Goal: Information Seeking & Learning: Learn about a topic

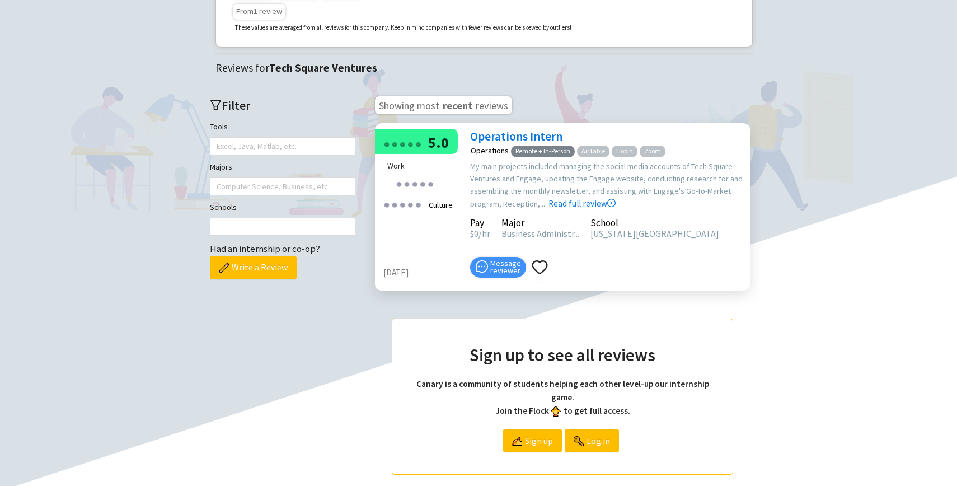
scroll to position [228, 0]
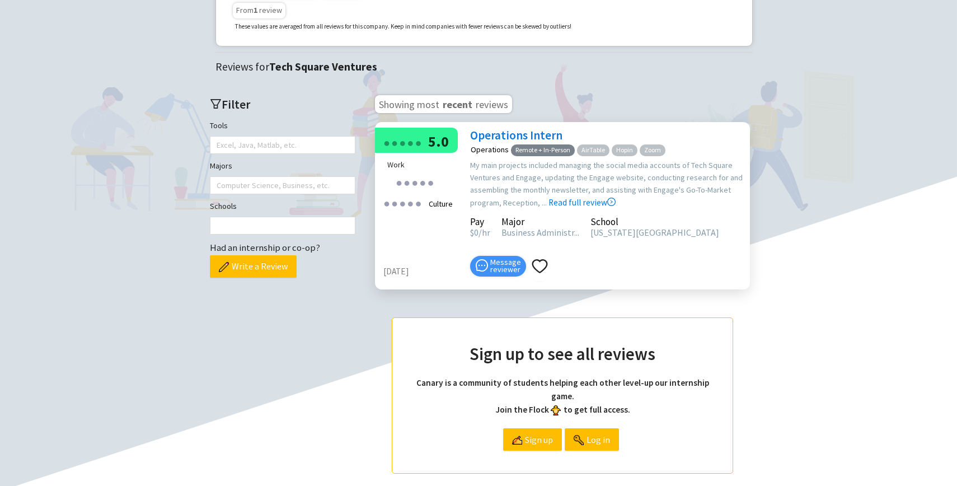
click at [801, 203] on main "Tech Square Ventures Venture Capital Tech Square Ventures is a seed & early-sta…" at bounding box center [478, 185] width 935 height 737
click at [594, 200] on link "Read full review" at bounding box center [582, 174] width 67 height 67
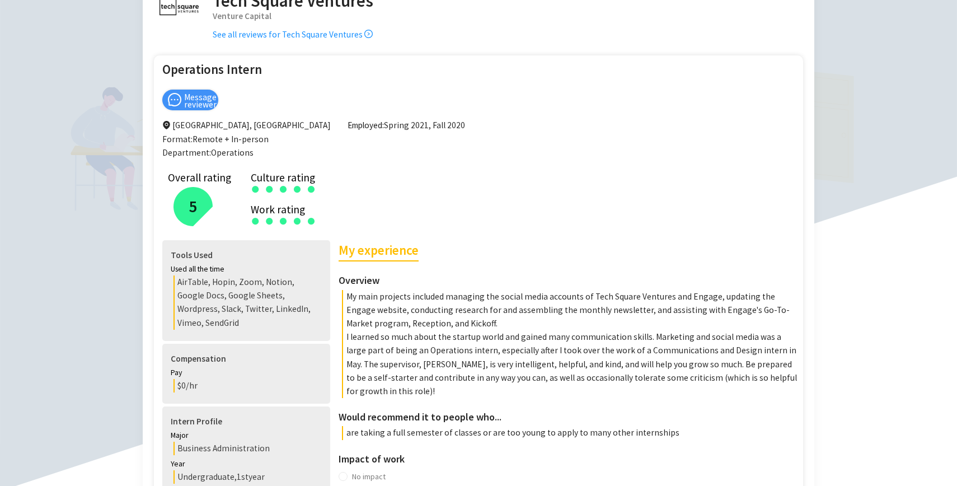
scroll to position [78, 0]
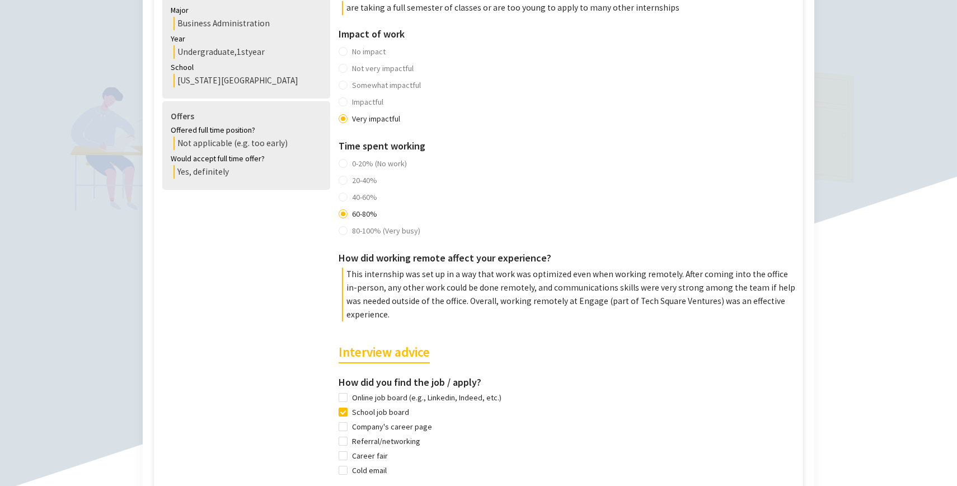
scroll to position [504, 0]
click at [853, 200] on main "Tech Square Ventures Venture Capital See all reviews for Tech Square Ventures O…" at bounding box center [478, 216] width 935 height 1350
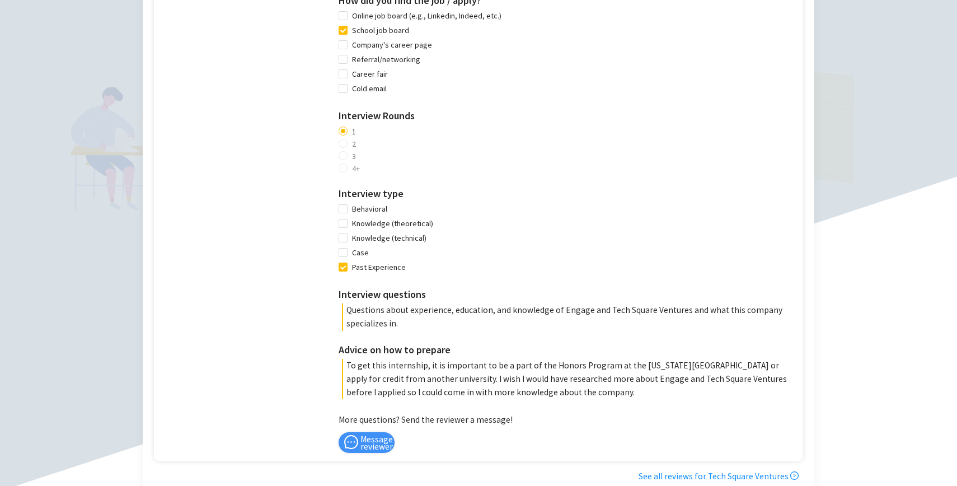
scroll to position [895, 0]
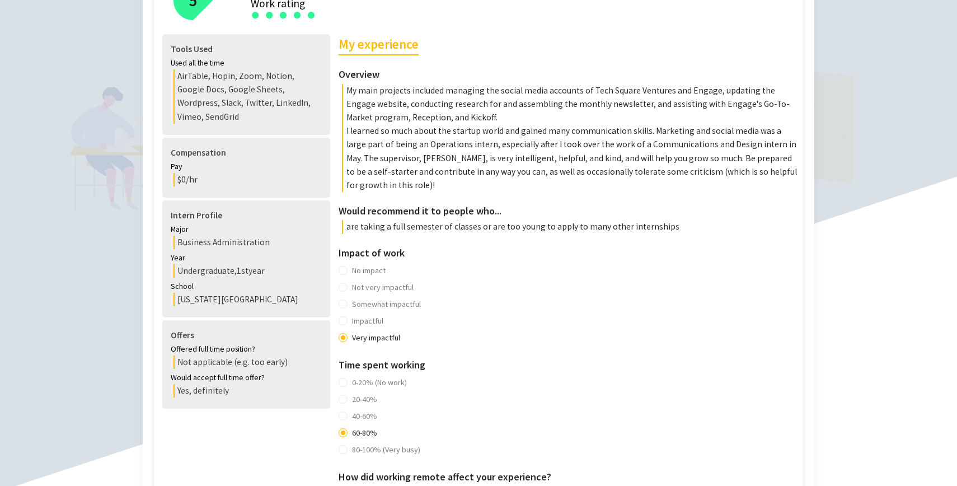
scroll to position [284, 0]
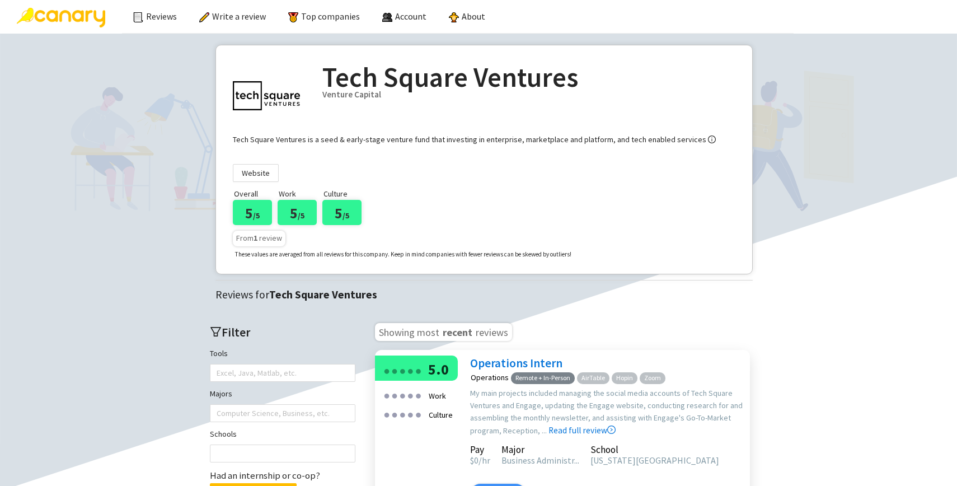
click at [465, 74] on h2 "Tech Square Ventures" at bounding box center [528, 77] width 413 height 30
click at [253, 93] on img at bounding box center [266, 95] width 67 height 67
